Goal: Transaction & Acquisition: Purchase product/service

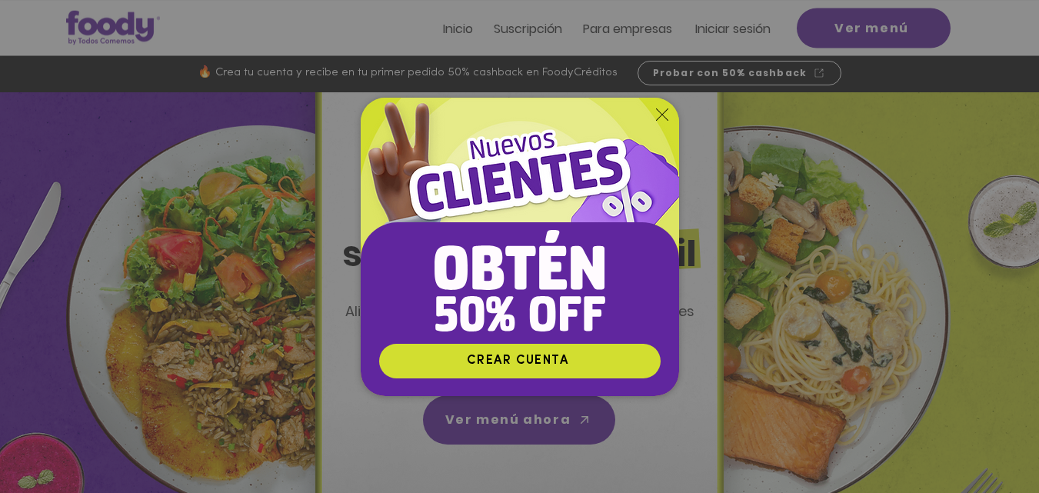
click at [660, 112] on icon "Volver al sitio" at bounding box center [662, 114] width 12 height 12
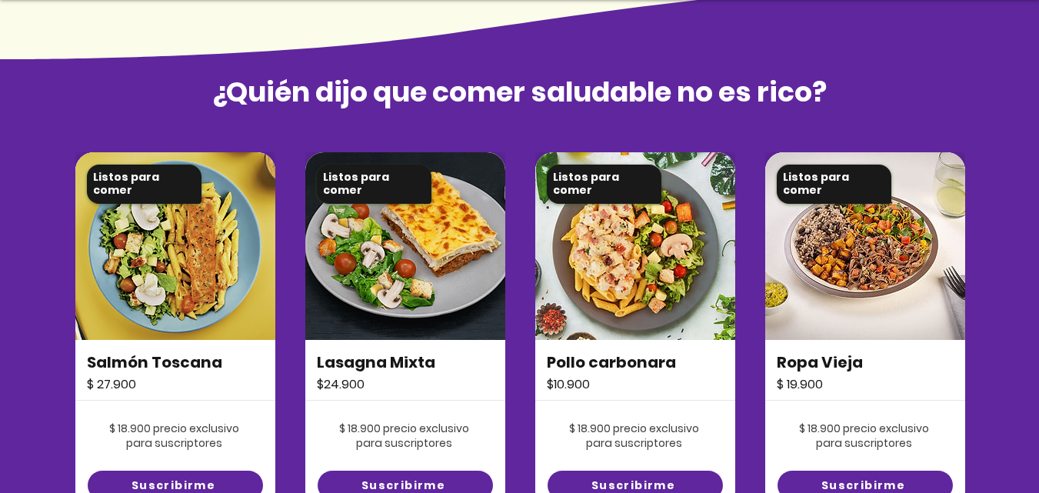
scroll to position [1076, 0]
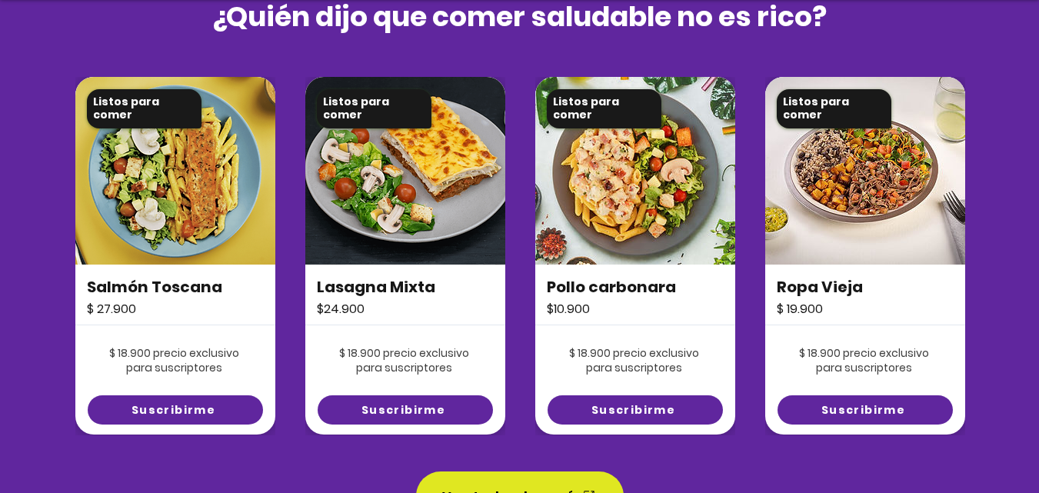
click at [880, 179] on img at bounding box center [865, 171] width 200 height 188
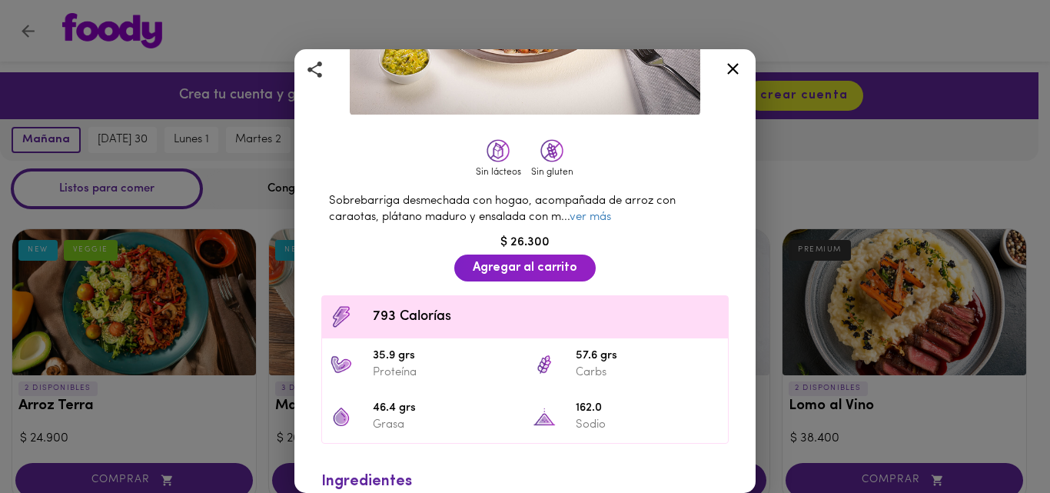
scroll to position [294, 0]
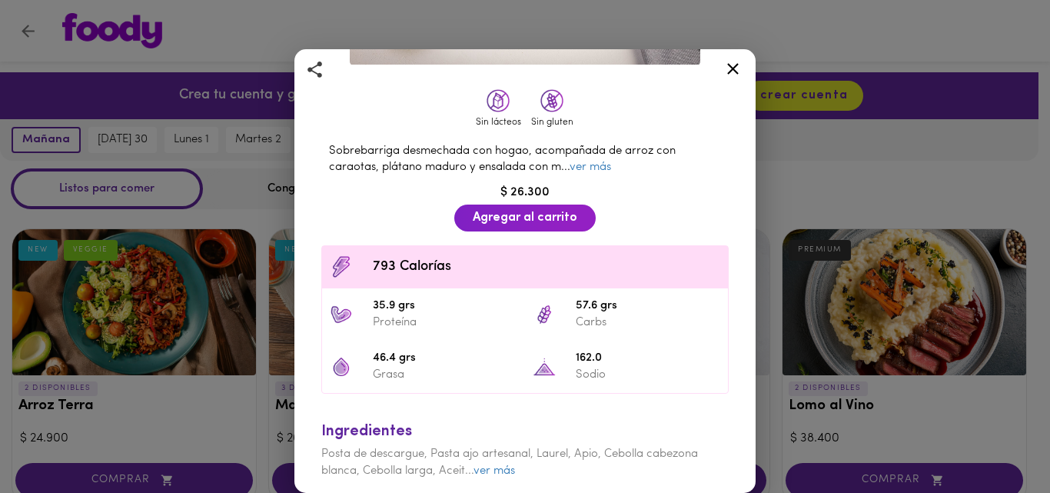
click at [731, 68] on icon at bounding box center [732, 68] width 19 height 19
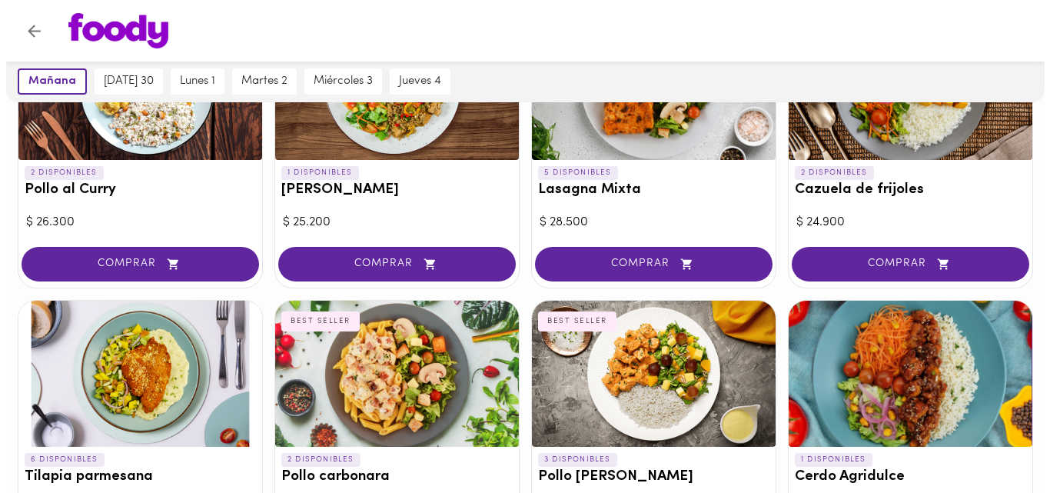
scroll to position [1153, 0]
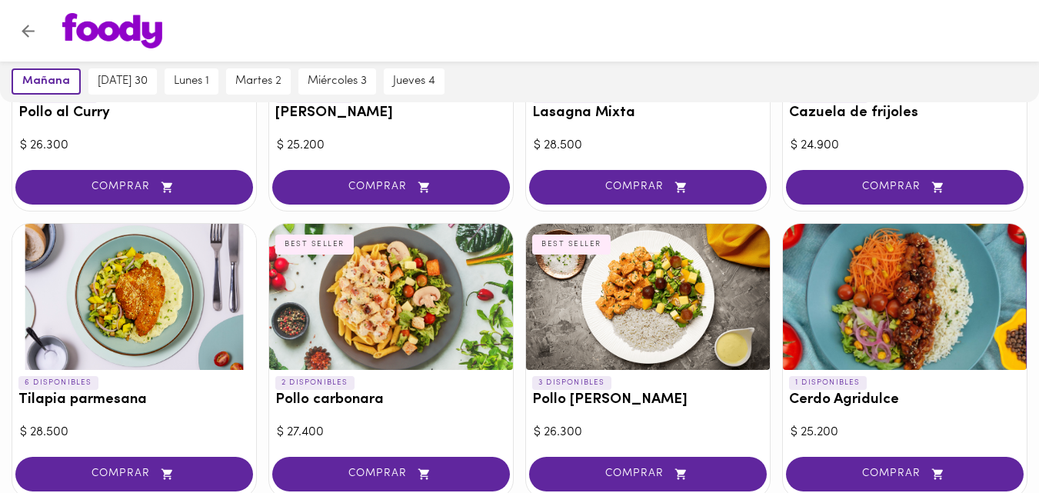
click at [660, 310] on div at bounding box center [648, 297] width 244 height 146
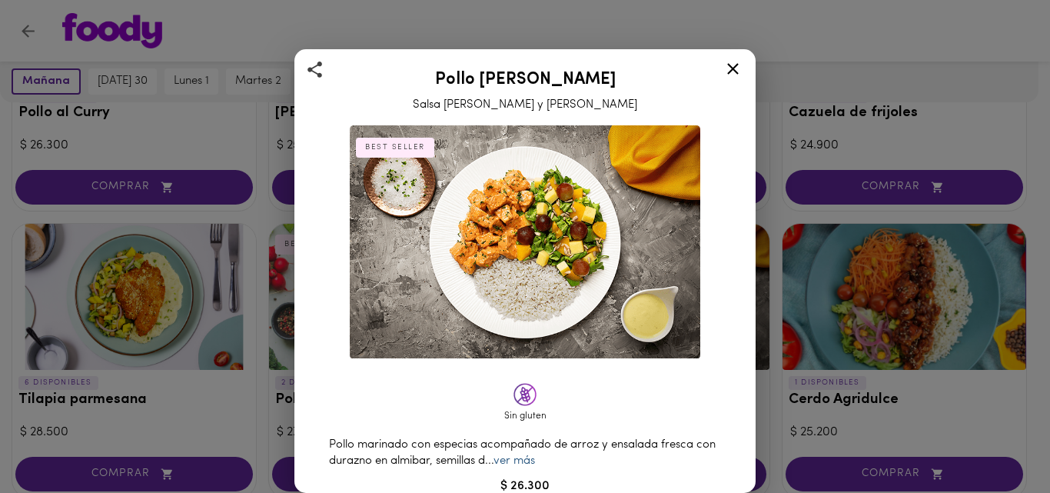
click at [535, 455] on link "ver más" at bounding box center [515, 461] width 42 height 12
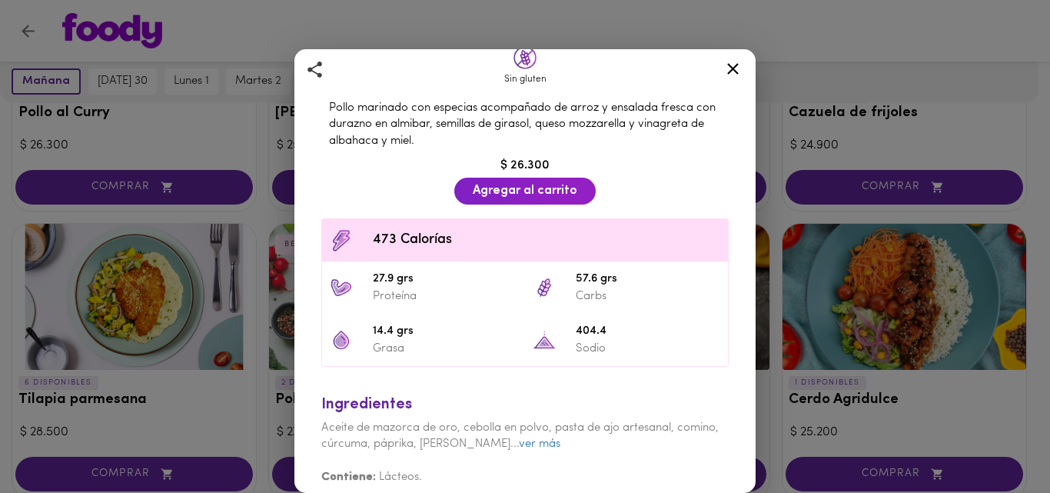
scroll to position [344, 0]
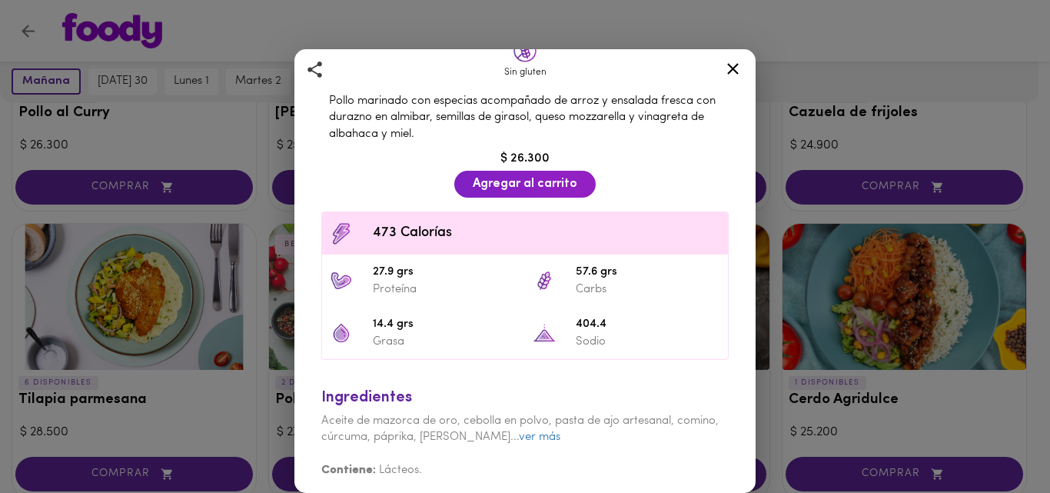
click at [739, 72] on icon at bounding box center [732, 68] width 19 height 19
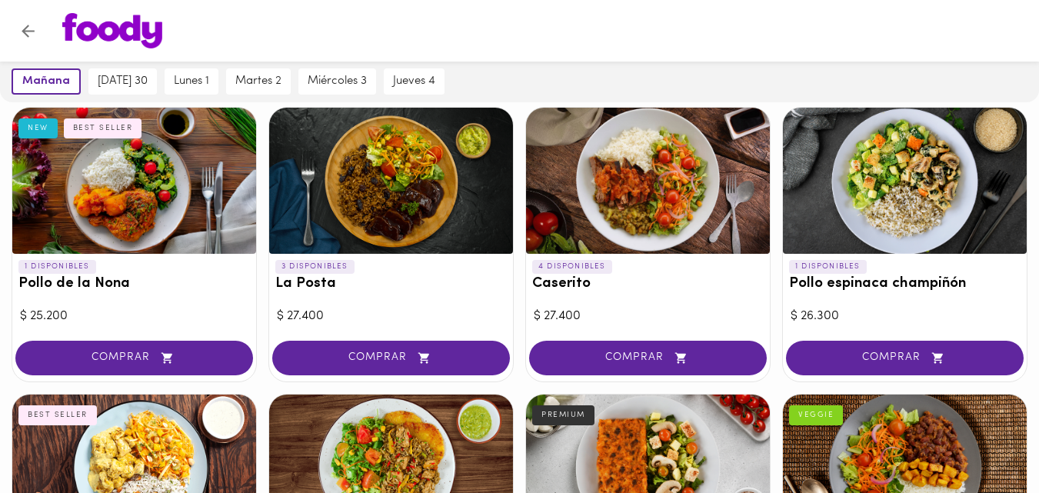
scroll to position [692, 0]
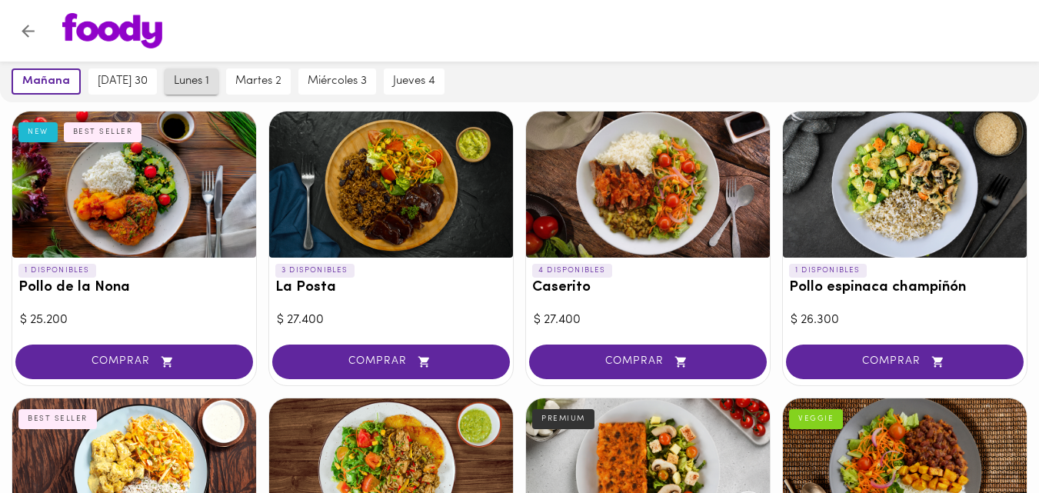
click at [191, 75] on span "lunes 1" at bounding box center [191, 82] width 35 height 14
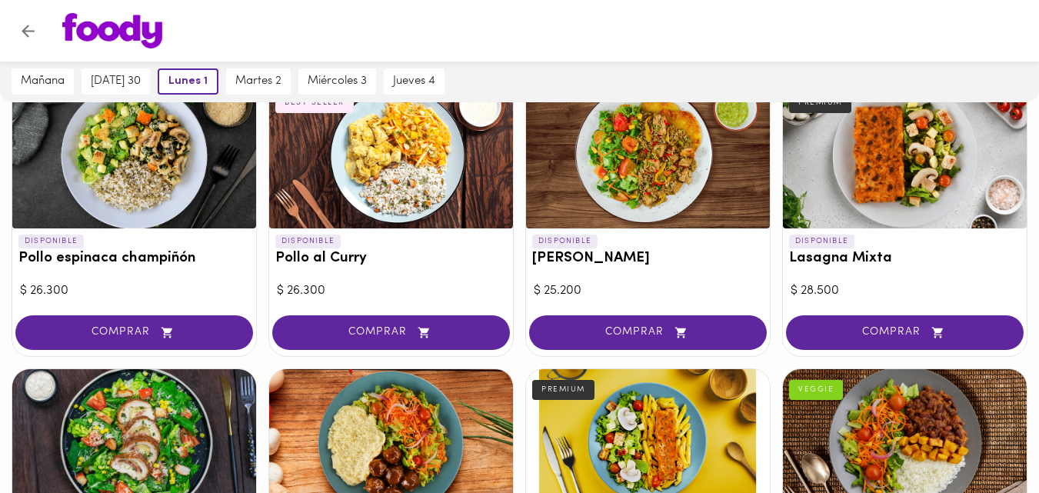
scroll to position [624, 0]
